Goal: Task Accomplishment & Management: Use online tool/utility

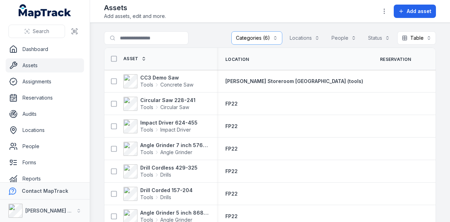
click at [50, 63] on link "Assets" at bounding box center [45, 65] width 78 height 14
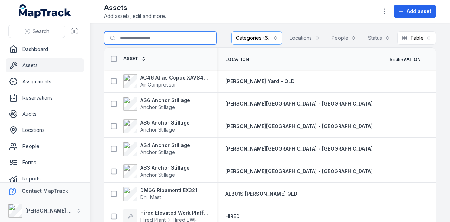
click at [168, 32] on input "Search for assets" at bounding box center [160, 37] width 113 height 13
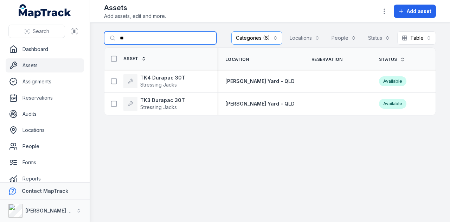
type input "*"
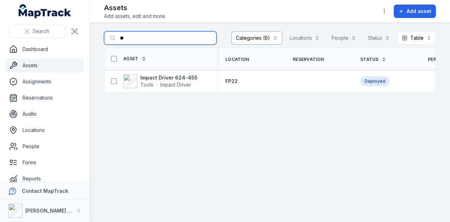
type input "*"
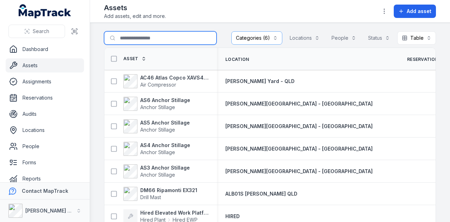
click at [264, 36] on button "Categories (6)" at bounding box center [256, 37] width 51 height 13
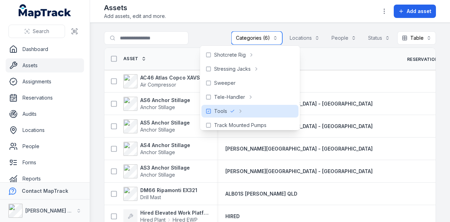
scroll to position [387, 0]
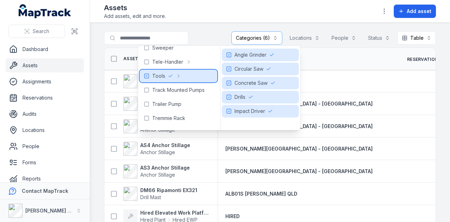
click at [169, 82] on div "Tools" at bounding box center [178, 76] width 77 height 13
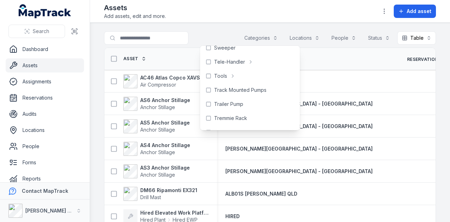
click at [199, 31] on div at bounding box center [160, 37] width 113 height 13
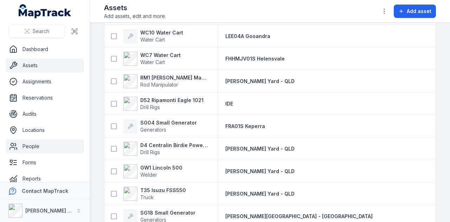
scroll to position [40, 0]
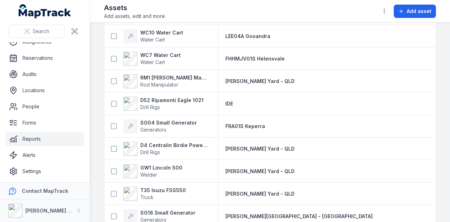
click at [69, 139] on link "Reports" at bounding box center [45, 139] width 78 height 14
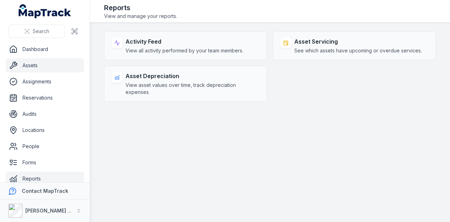
click at [63, 70] on link "Assets" at bounding box center [45, 65] width 78 height 14
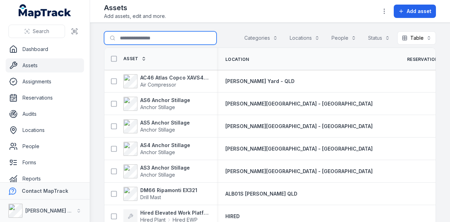
click at [169, 40] on input "Search for assets" at bounding box center [160, 37] width 113 height 13
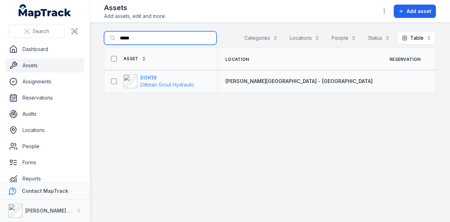
type input "*****"
click at [144, 81] on span "Dittman Grout Hydraulic" at bounding box center [167, 84] width 54 height 7
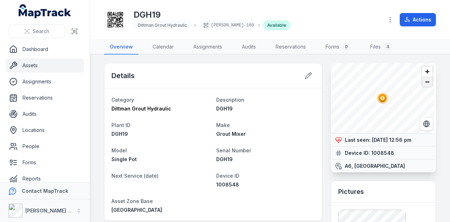
click at [423, 84] on span "Zoom out" at bounding box center [427, 82] width 10 height 10
click at [424, 19] on button "Actions" at bounding box center [418, 19] width 36 height 13
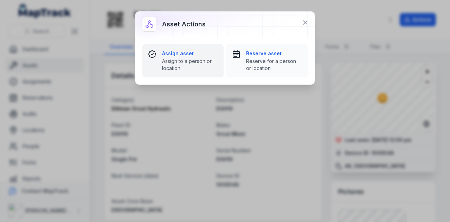
click at [175, 57] on div "Assign asset Assign to a person or location" at bounding box center [190, 61] width 56 height 22
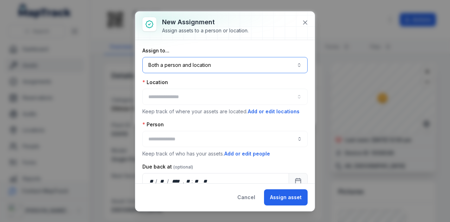
click at [237, 64] on button "Both a person and location ****" at bounding box center [224, 65] width 165 height 16
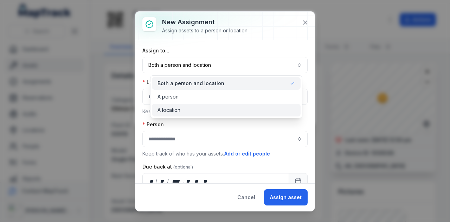
click at [220, 108] on div "A location" at bounding box center [226, 110] width 137 height 7
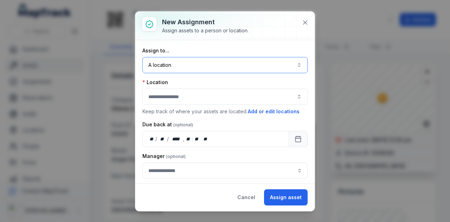
click at [206, 90] on button "button" at bounding box center [224, 97] width 165 height 16
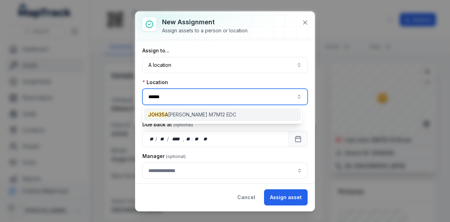
type input "******"
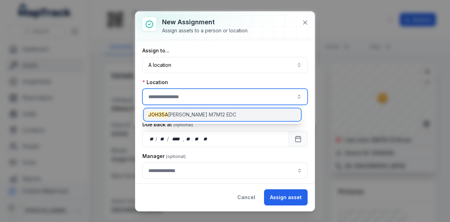
click at [205, 114] on span "JOH35A [PERSON_NAME] M7M12 EDC" at bounding box center [192, 114] width 88 height 7
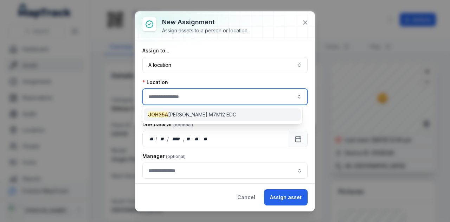
type input "**********"
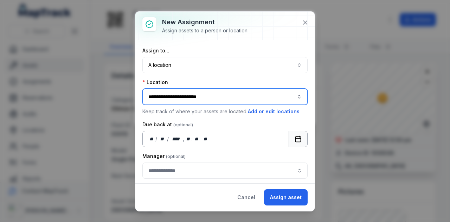
scroll to position [15, 0]
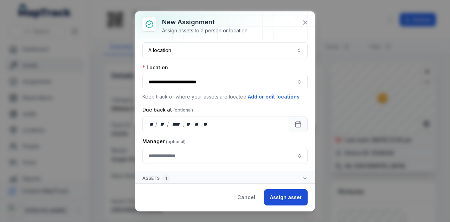
click at [286, 197] on button "Assign asset" at bounding box center [286, 197] width 44 height 16
